Goal: Task Accomplishment & Management: Use online tool/utility

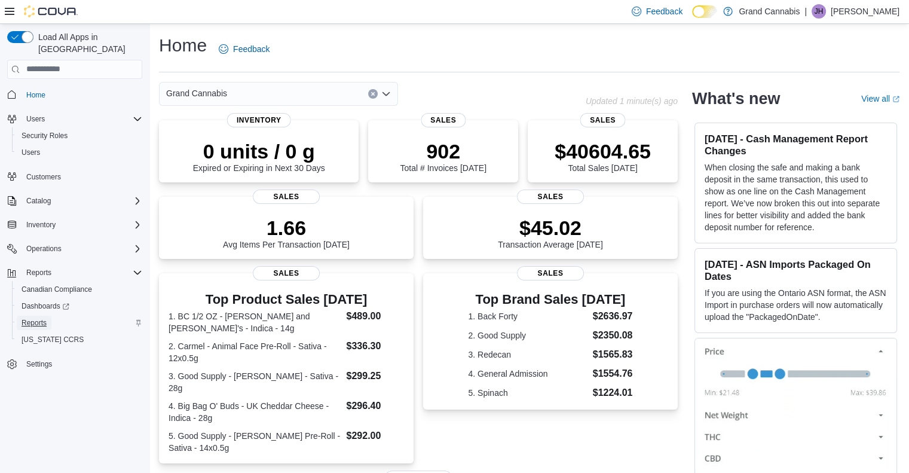
click at [35, 318] on span "Reports" at bounding box center [34, 323] width 25 height 10
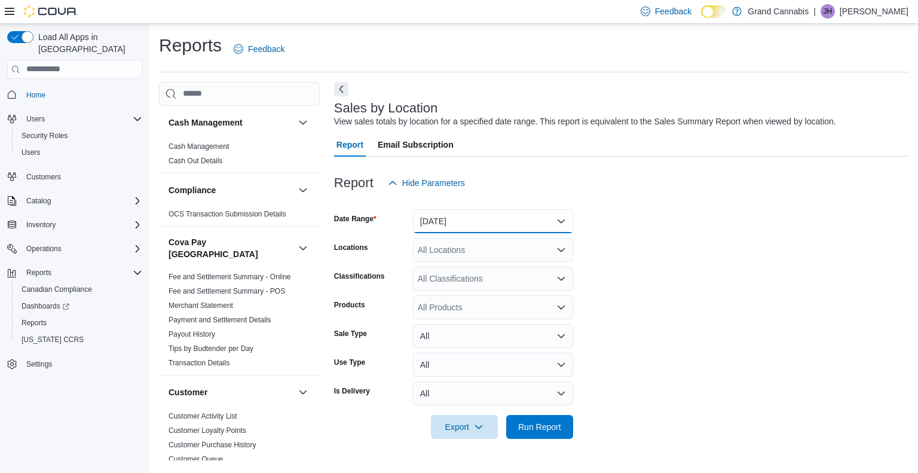
click at [559, 219] on button "[DATE]" at bounding box center [493, 221] width 160 height 24
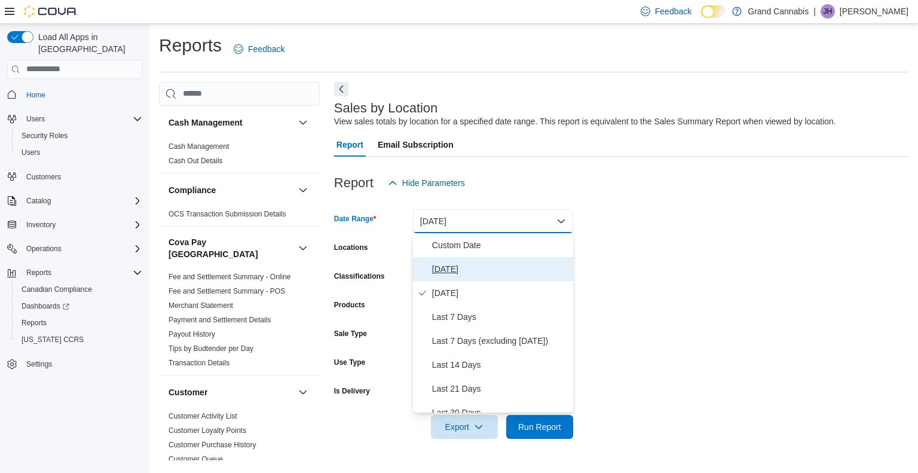
click at [464, 266] on span "[DATE]" at bounding box center [500, 269] width 136 height 14
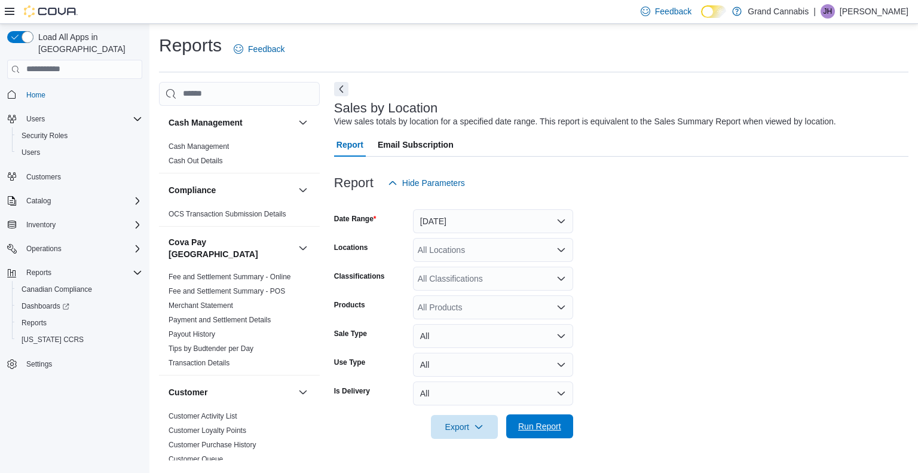
click at [545, 422] on span "Run Report" at bounding box center [539, 426] width 43 height 12
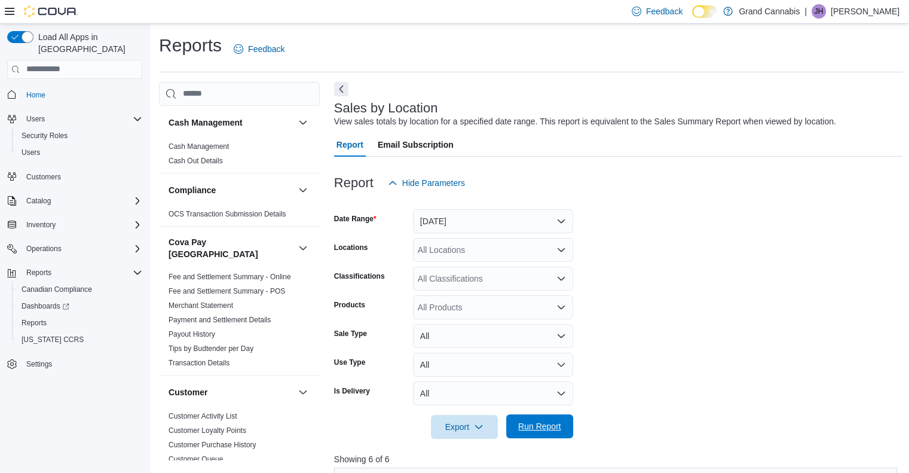
click at [540, 426] on span "Run Report" at bounding box center [539, 426] width 43 height 12
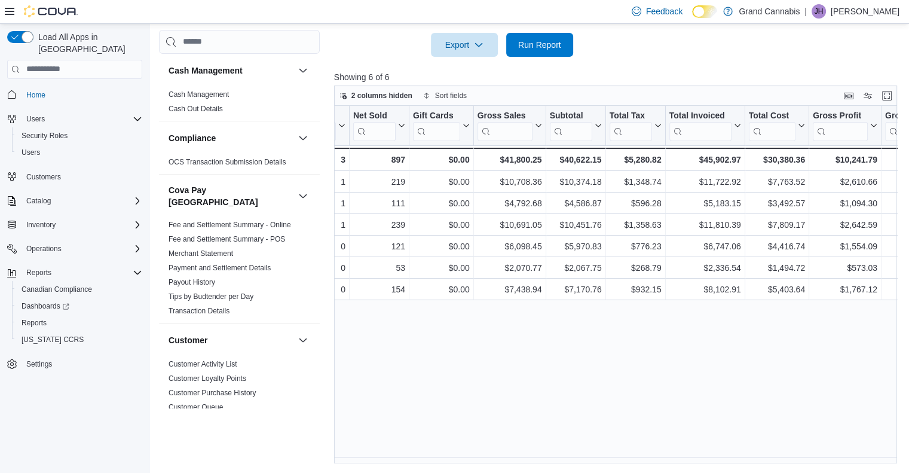
scroll to position [0, 283]
drag, startPoint x: 476, startPoint y: 455, endPoint x: 444, endPoint y: 452, distance: 31.8
click at [444, 452] on div "Location Click to view column header actions Invoices Sold Click to view column…" at bounding box center [618, 285] width 569 height 358
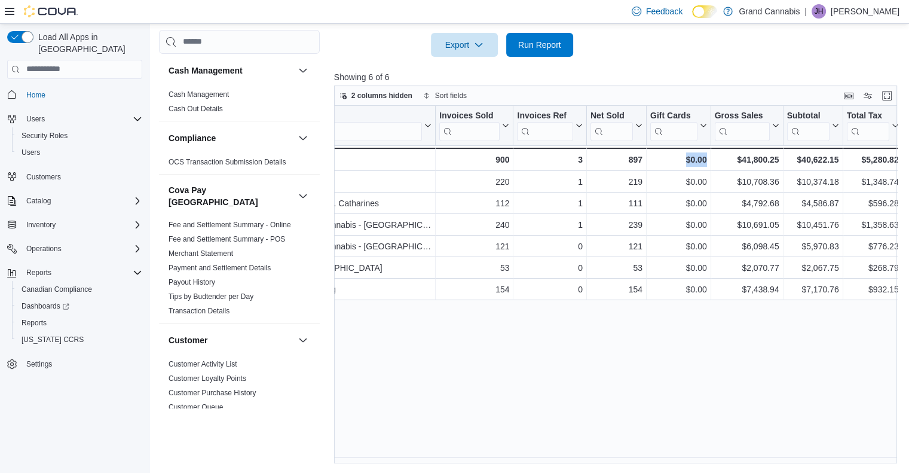
scroll to position [0, 39]
click at [534, 44] on span "Run Report" at bounding box center [539, 44] width 43 height 12
